Goal: Task Accomplishment & Management: Manage account settings

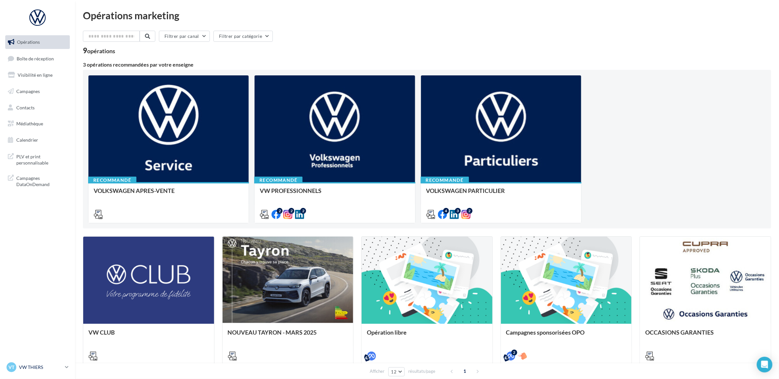
click at [66, 369] on icon at bounding box center [67, 367] width 4 height 6
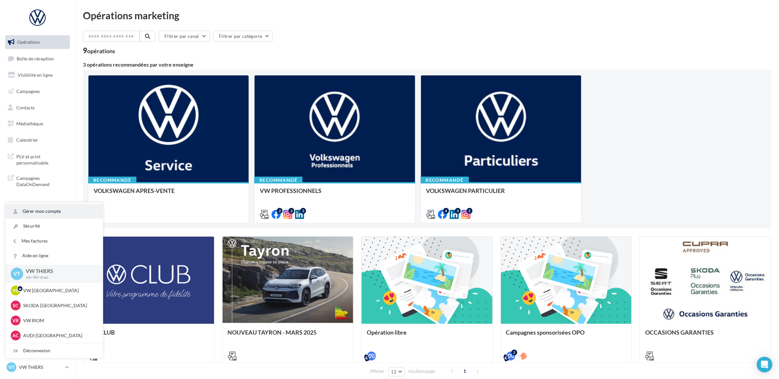
click at [61, 206] on link "Gérer mon compte" at bounding box center [54, 211] width 97 height 15
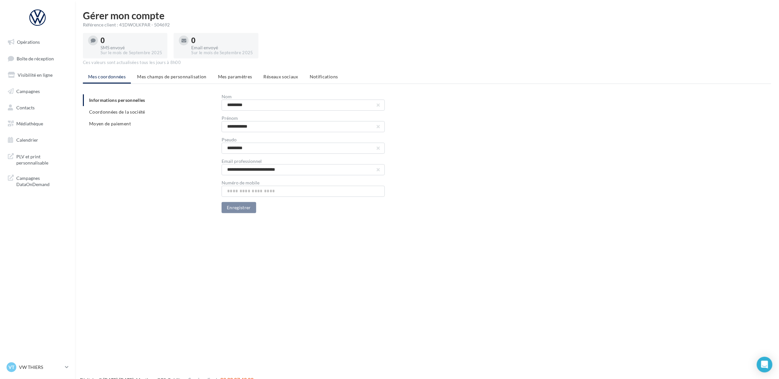
drag, startPoint x: 323, startPoint y: 77, endPoint x: 325, endPoint y: 82, distance: 4.8
click at [323, 77] on span "Notifications" at bounding box center [324, 77] width 28 height 6
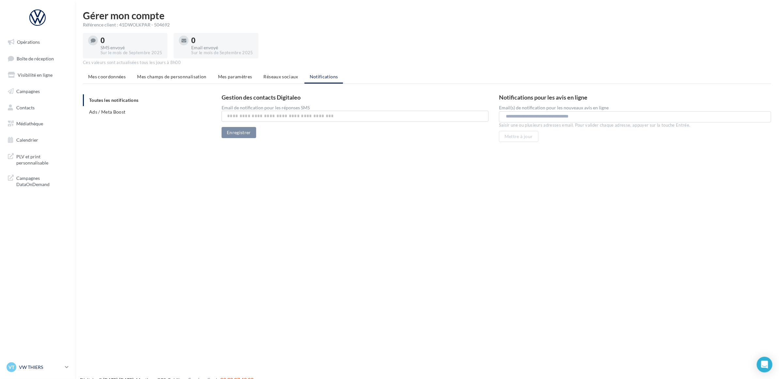
click at [66, 370] on icon at bounding box center [67, 367] width 4 height 6
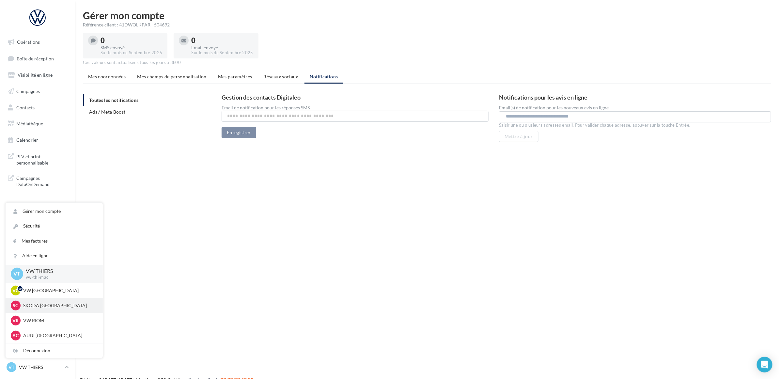
click at [54, 309] on div "SC SKODA CLERMONT-FERRAND sk-aubi-cha" at bounding box center [54, 305] width 87 height 10
